Goal: Information Seeking & Learning: Check status

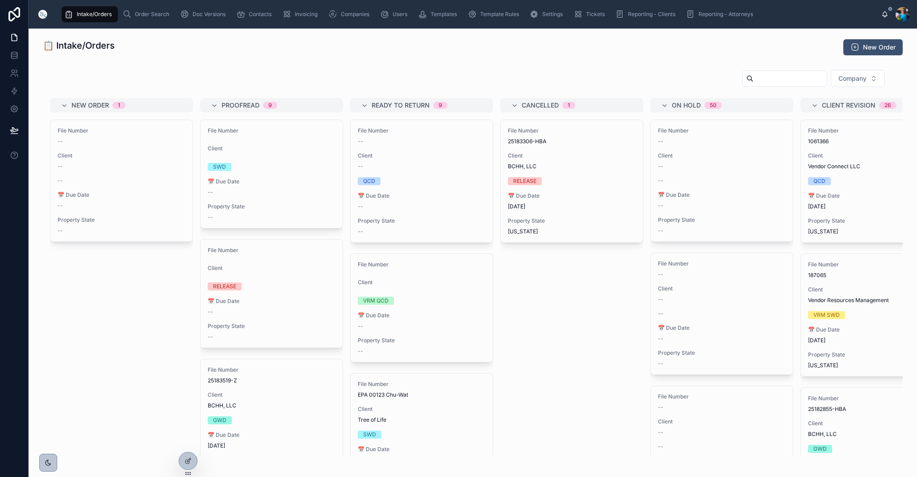
scroll to position [54, 0]
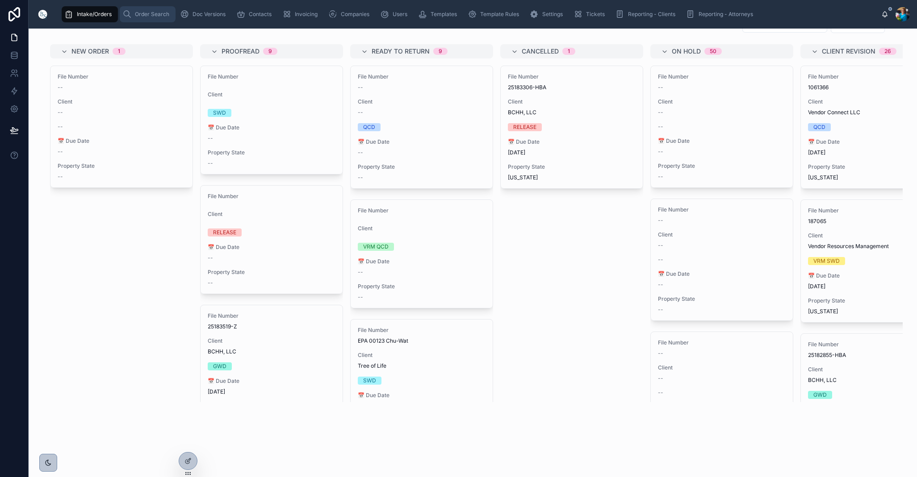
click at [140, 8] on div "Order Search" at bounding box center [147, 14] width 50 height 14
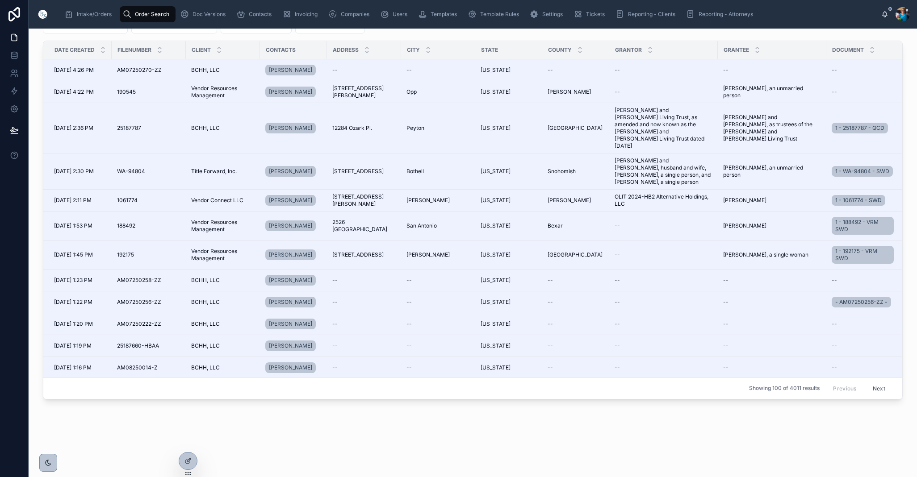
click at [146, 13] on span "Order Search" at bounding box center [152, 14] width 34 height 7
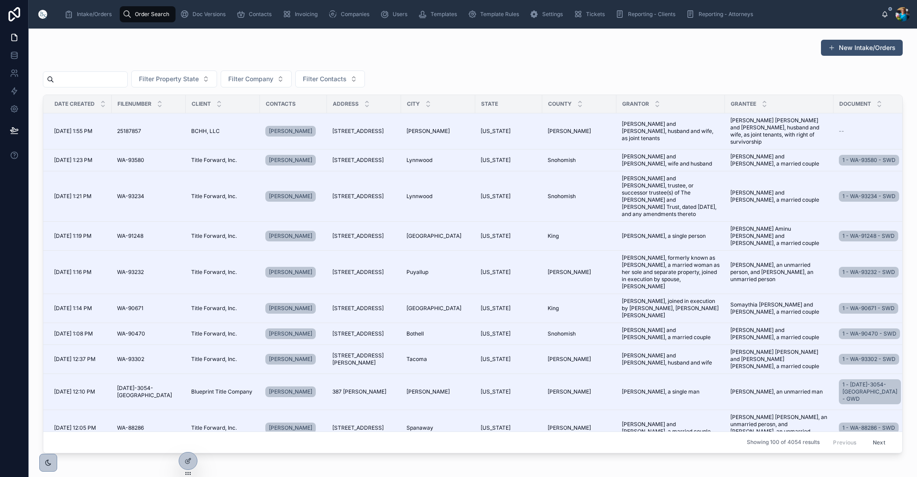
click at [127, 78] on input "text" at bounding box center [90, 79] width 73 height 13
paste input "******"
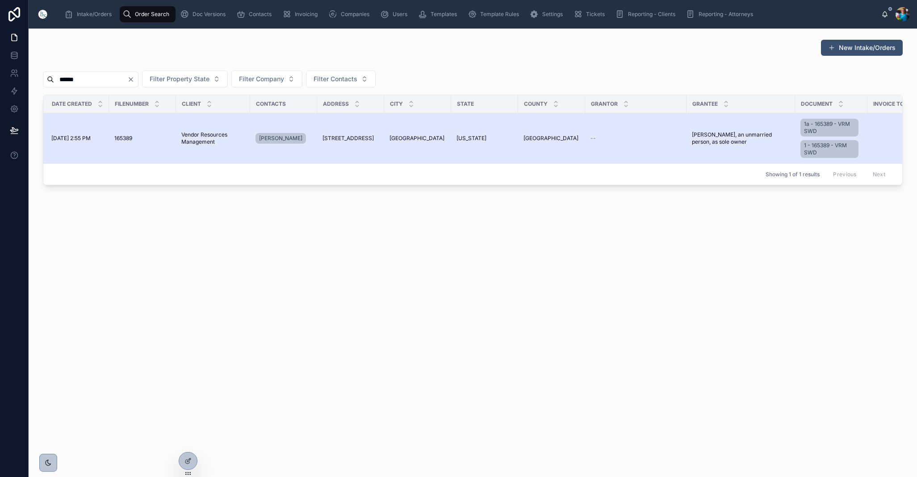
scroll to position [0, 4]
type input "******"
click at [366, 136] on span "[STREET_ADDRESS]" at bounding box center [347, 138] width 51 height 7
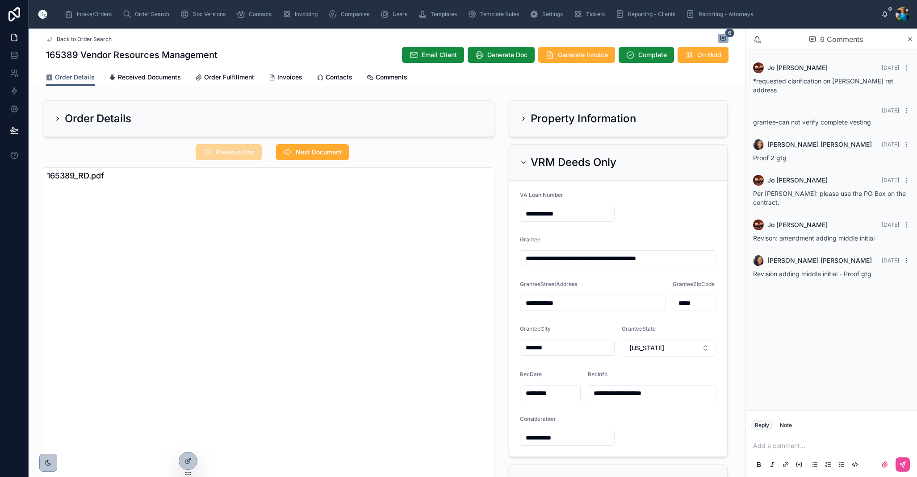
drag, startPoint x: 521, startPoint y: 117, endPoint x: 523, endPoint y: 129, distance: 12.4
click at [521, 118] on icon at bounding box center [523, 118] width 7 height 7
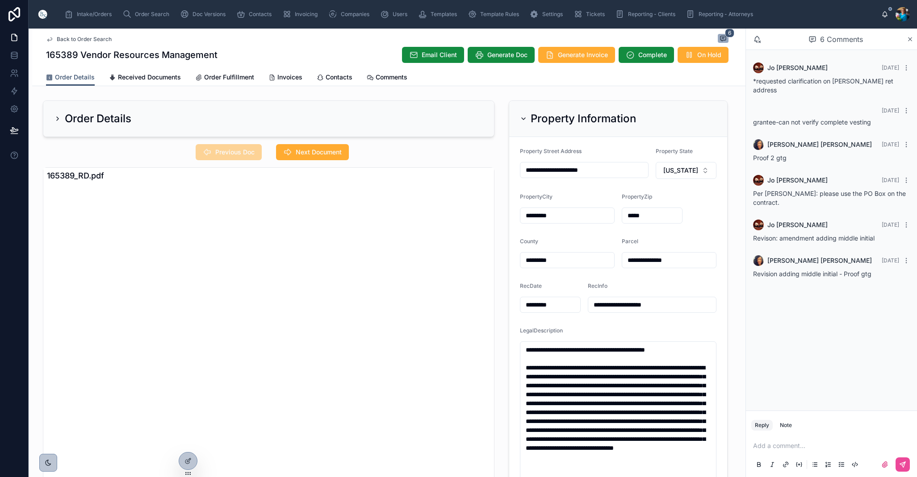
scroll to position [-1, 0]
click at [523, 119] on icon at bounding box center [523, 118] width 7 height 7
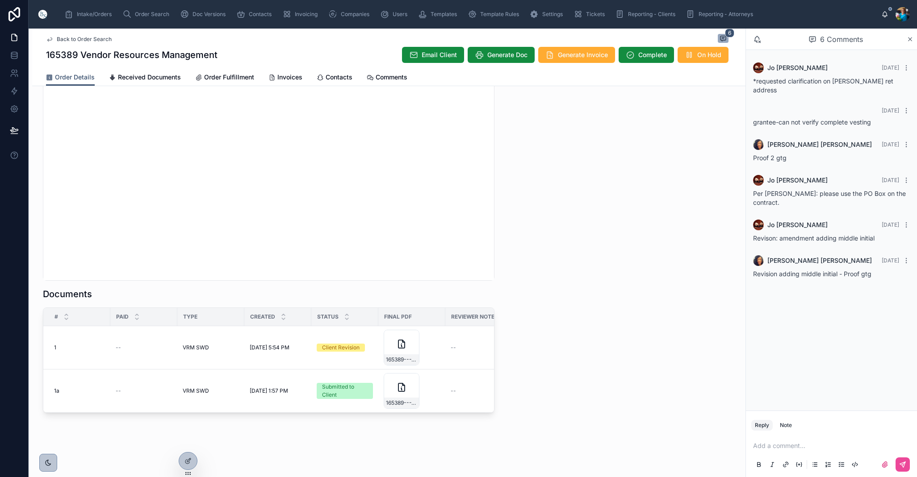
scroll to position [0, 0]
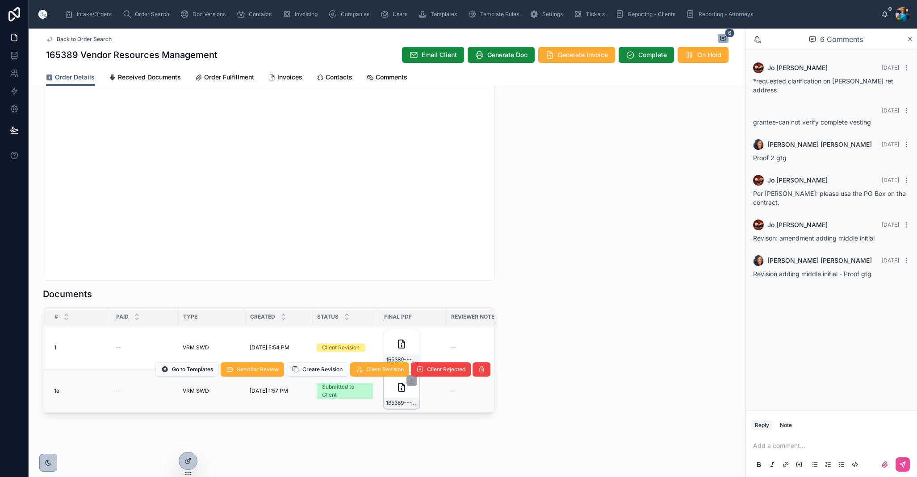
click at [408, 396] on div "165389---VRM-SWD" at bounding box center [402, 391] width 36 height 36
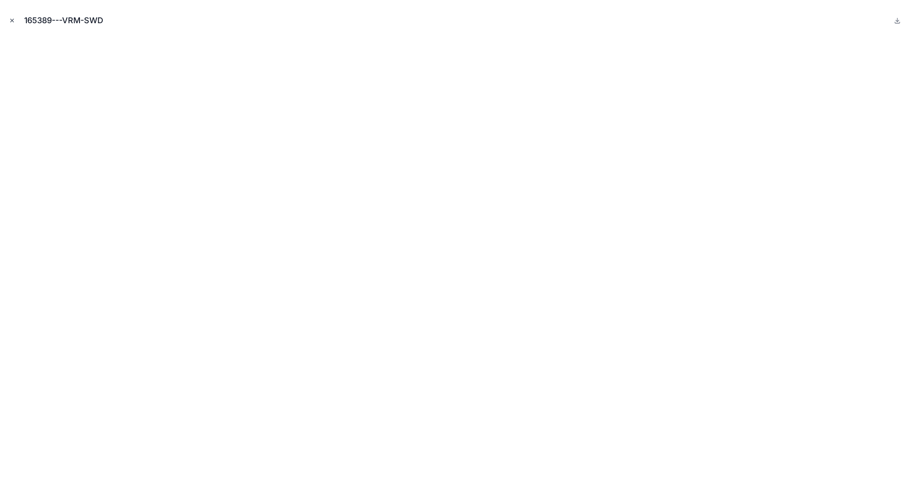
click at [11, 21] on icon "Close modal" at bounding box center [12, 20] width 6 height 6
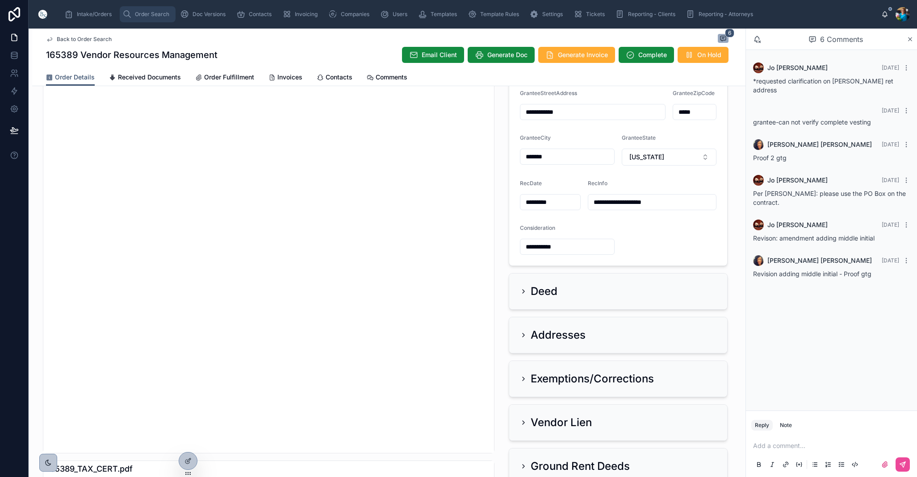
click at [168, 15] on span "Order Search" at bounding box center [152, 14] width 34 height 7
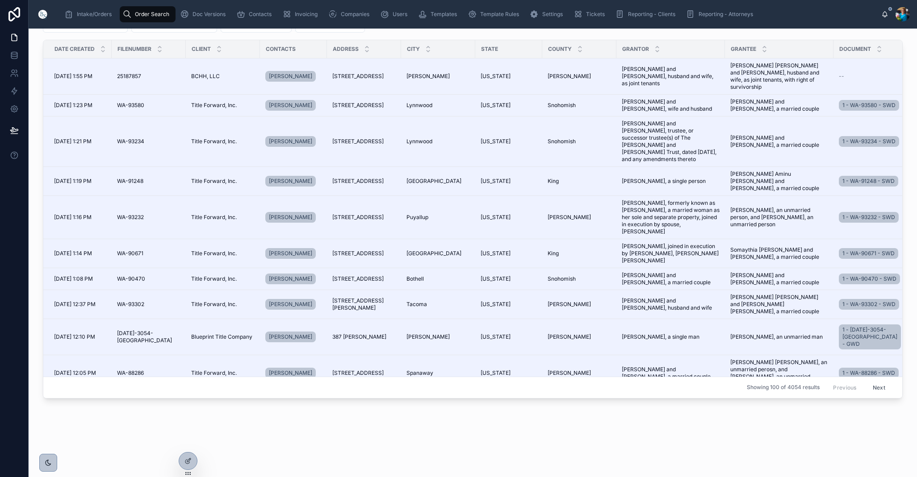
scroll to position [55, 0]
click at [152, 11] on span "Order Search" at bounding box center [152, 14] width 34 height 7
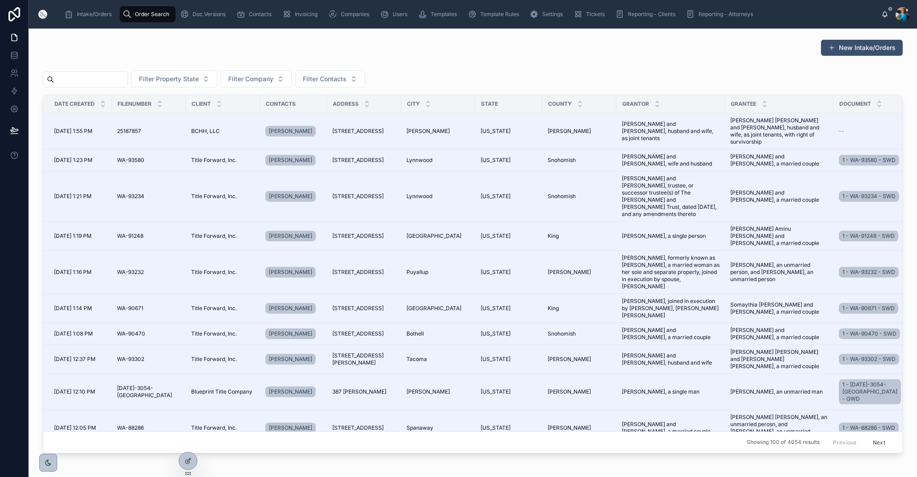
scroll to position [0, 0]
click at [112, 75] on input "text" at bounding box center [90, 79] width 73 height 13
type input "******"
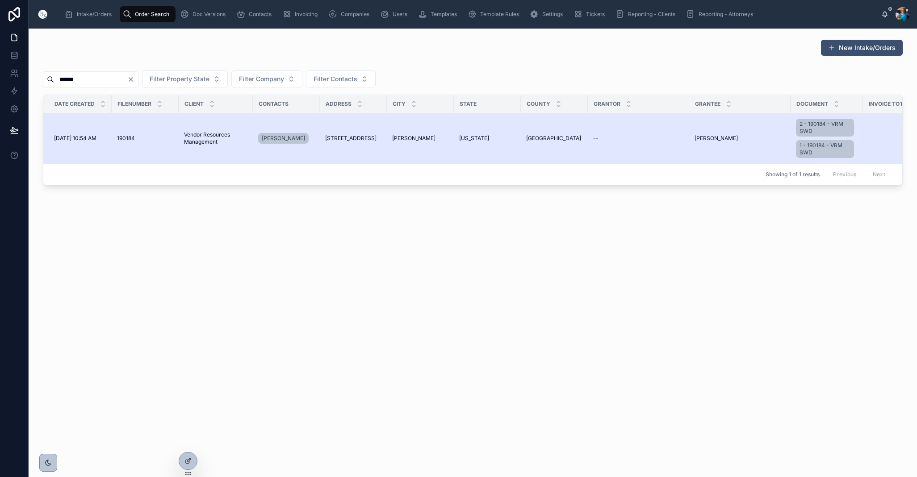
click at [474, 140] on span "[US_STATE]" at bounding box center [474, 138] width 30 height 7
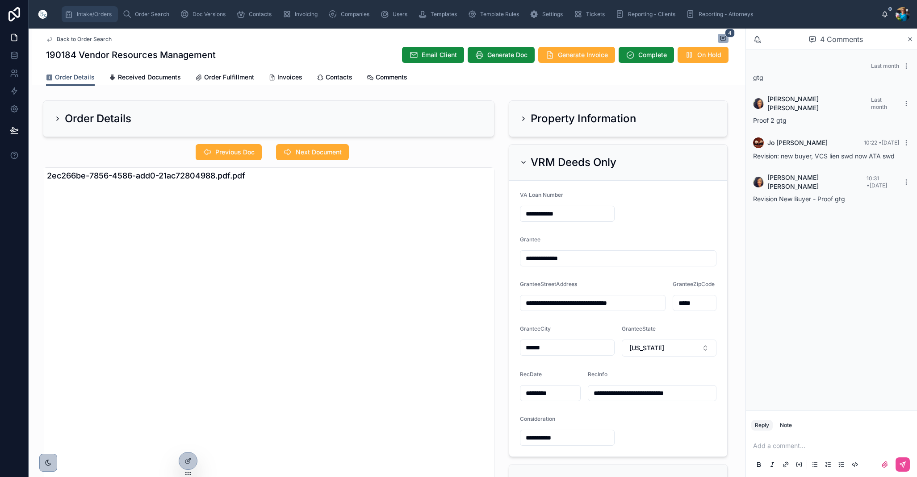
click at [87, 13] on span "Intake/Orders" at bounding box center [94, 14] width 35 height 7
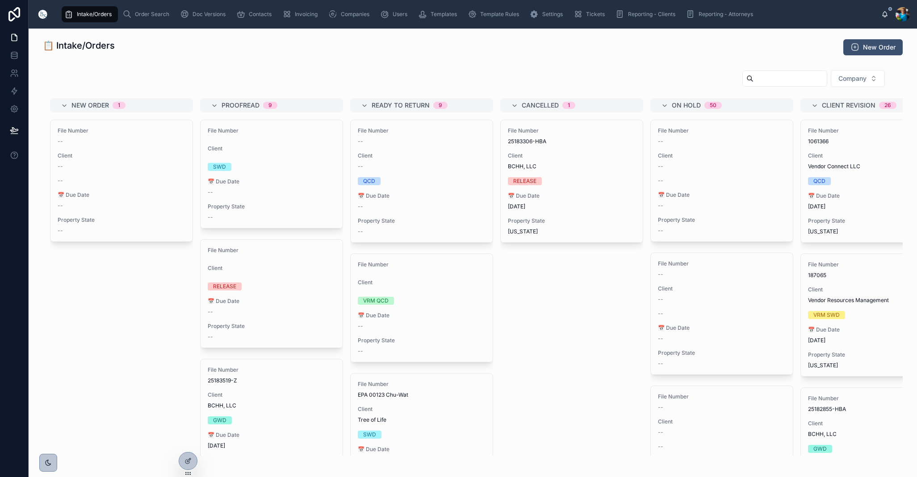
scroll to position [0, 0]
